Goal: Download file/media

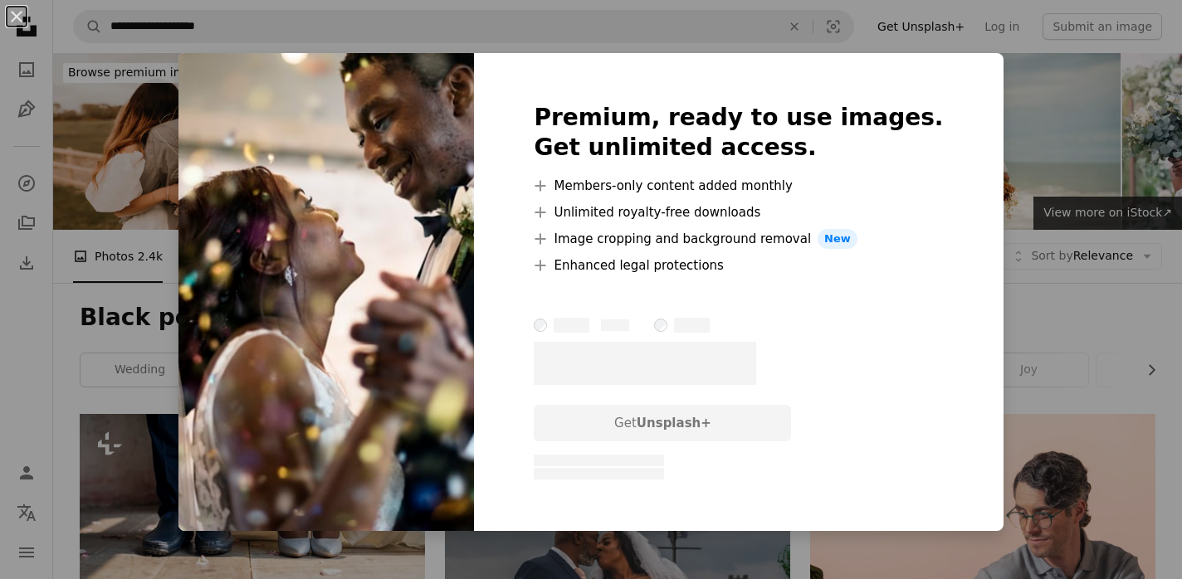
scroll to position [792, 0]
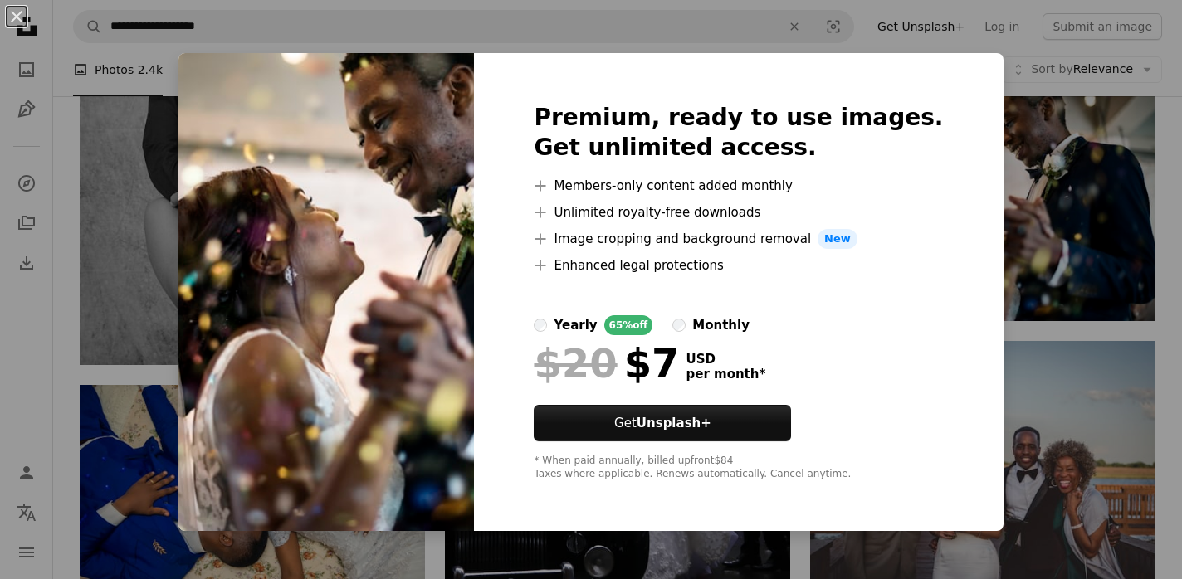
click at [1018, 88] on div "An X shape Premium, ready to use images. Get unlimited access. A plus sign Memb…" at bounding box center [591, 289] width 1182 height 579
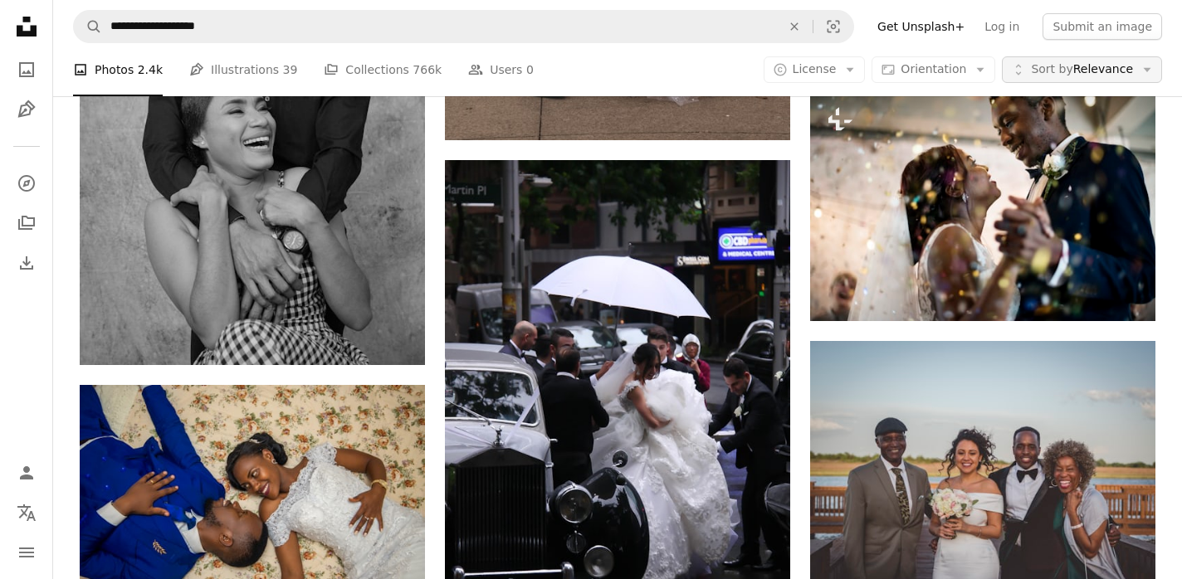
click at [1153, 67] on icon "Arrow down" at bounding box center [1146, 69] width 15 height 15
click at [854, 68] on icon "button" at bounding box center [849, 70] width 7 height 4
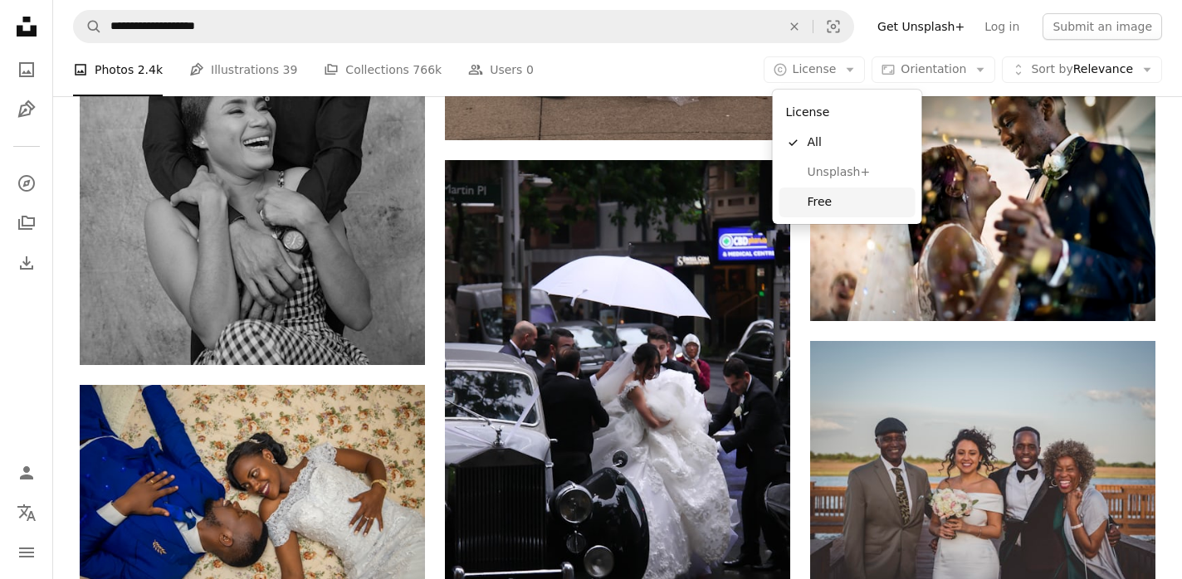
click at [828, 202] on span "Free" at bounding box center [857, 202] width 101 height 17
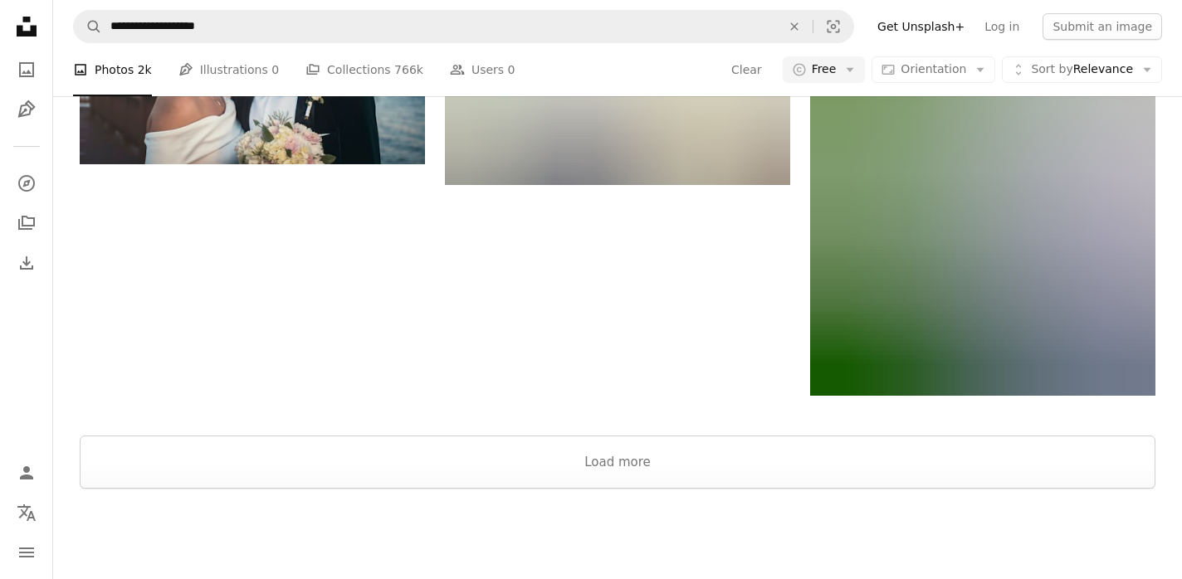
scroll to position [2557, 0]
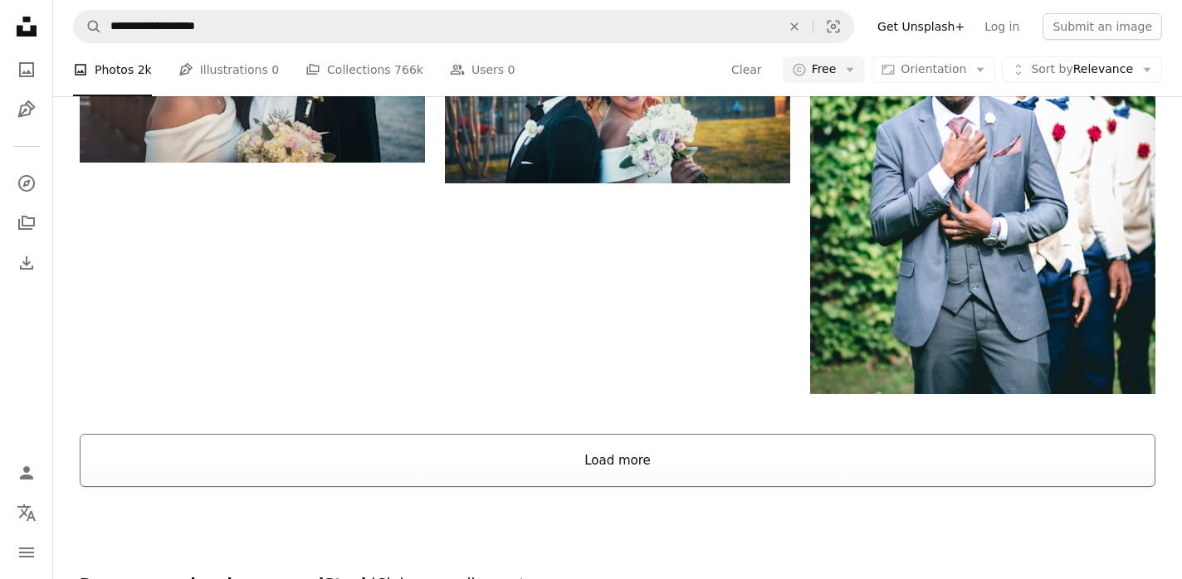
click at [651, 458] on button "Load more" at bounding box center [618, 460] width 1076 height 53
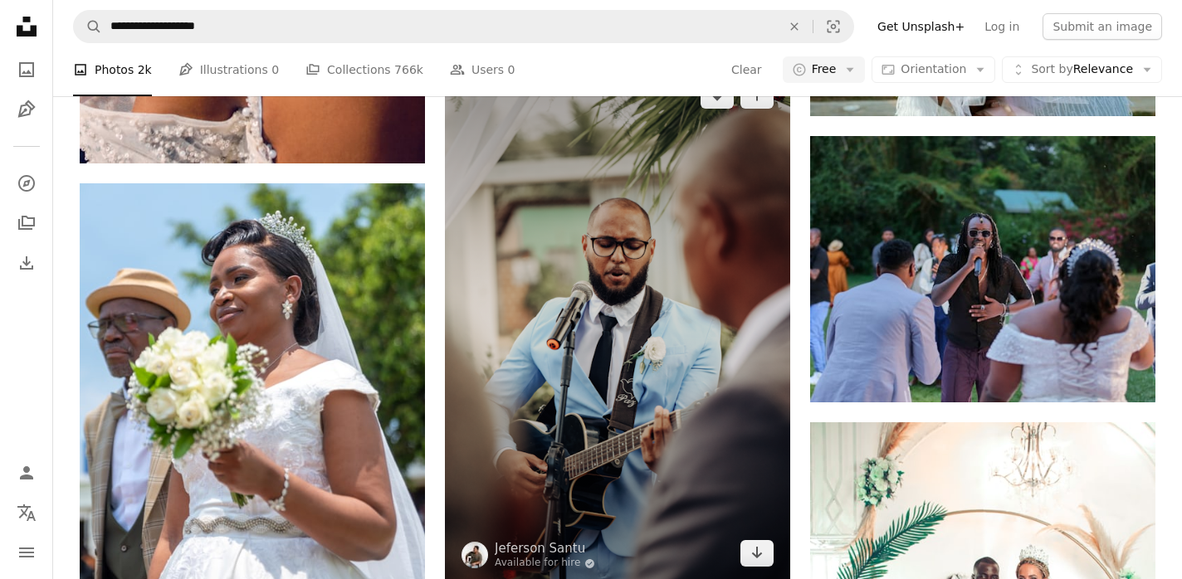
scroll to position [12213, 0]
